Goal: Task Accomplishment & Management: Manage account settings

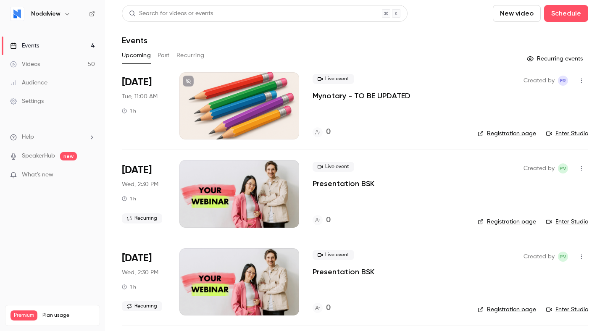
click at [265, 115] on div at bounding box center [239, 105] width 120 height 67
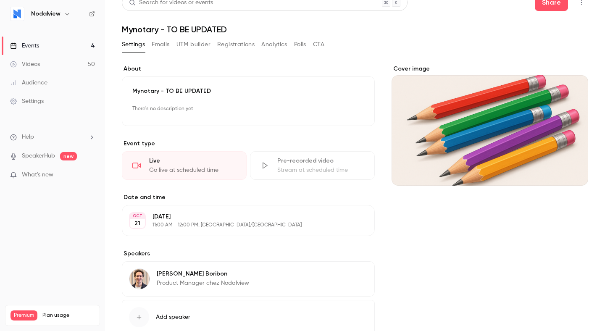
scroll to position [4, 0]
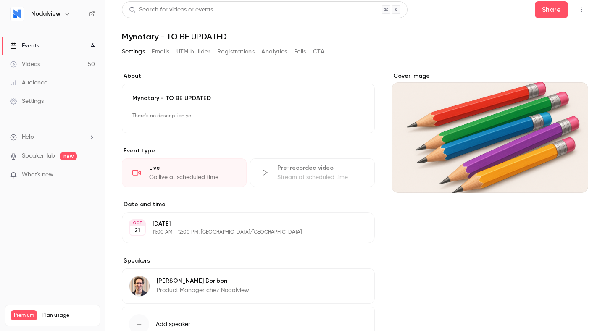
click at [167, 51] on button "Emails" at bounding box center [161, 51] width 18 height 13
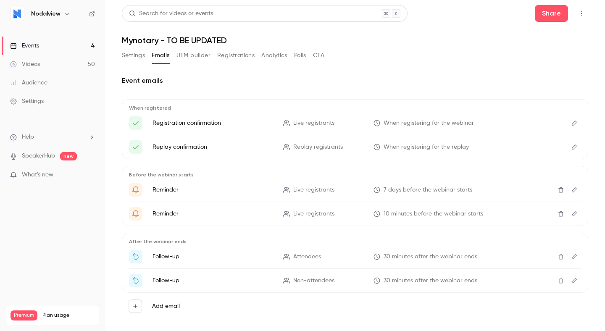
scroll to position [10, 0]
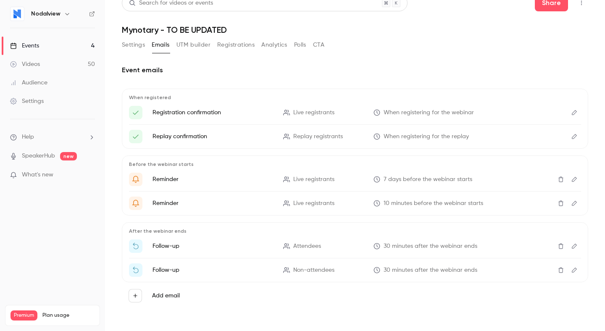
click at [577, 112] on icon "Edit" at bounding box center [574, 113] width 7 height 6
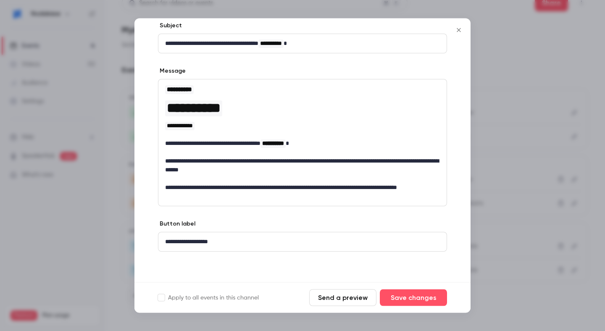
scroll to position [0, 0]
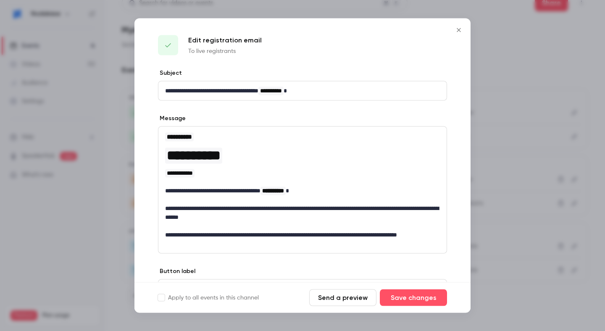
click at [460, 26] on button "Close" at bounding box center [458, 30] width 17 height 17
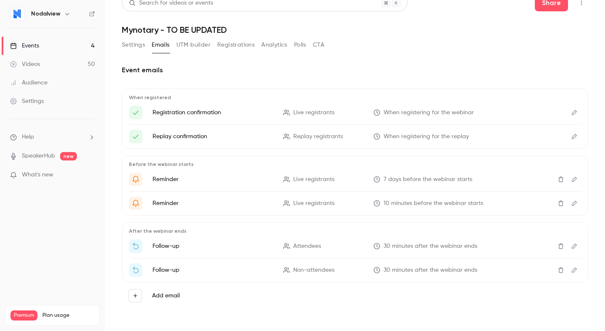
click at [475, 43] on div "Settings Emails UTM builder Registrations Analytics Polls CTA" at bounding box center [355, 46] width 466 height 17
click at [129, 47] on button "Settings" at bounding box center [133, 44] width 23 height 13
